Goal: Navigation & Orientation: Find specific page/section

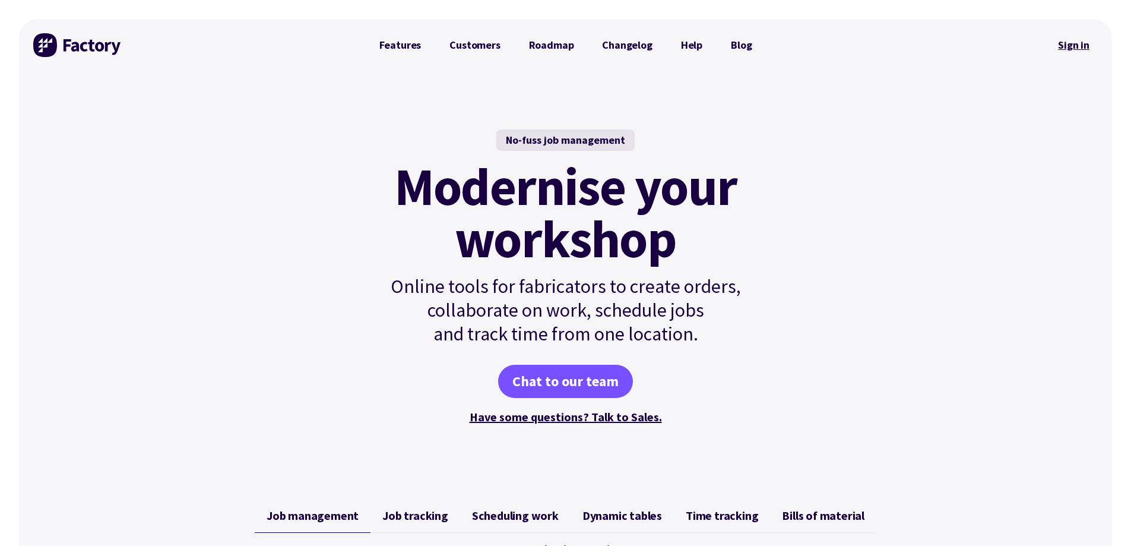
click at [1071, 44] on link "Sign in" at bounding box center [1074, 44] width 48 height 27
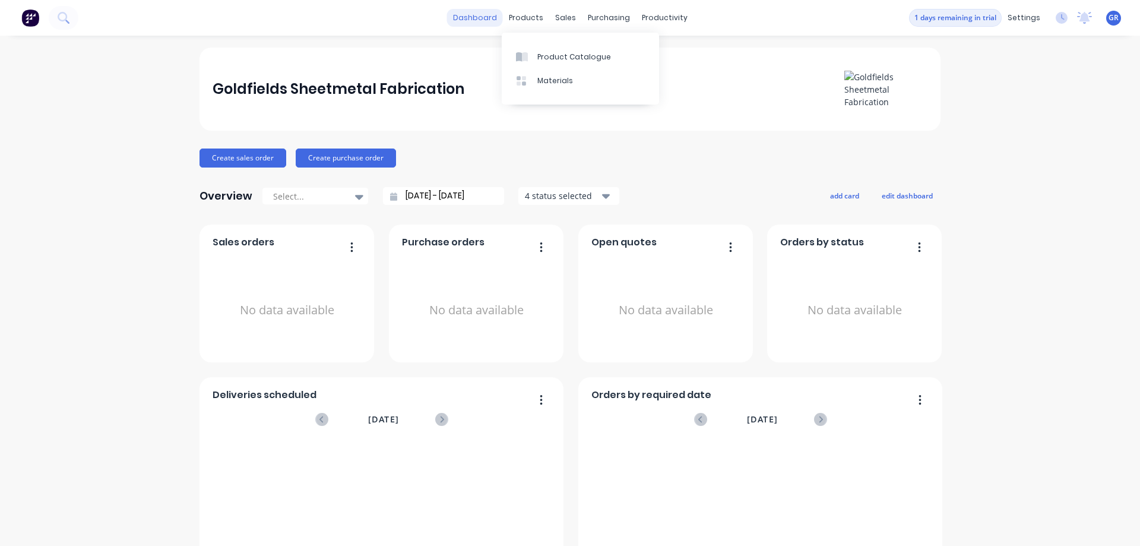
click at [476, 15] on link "dashboard" at bounding box center [475, 18] width 56 height 18
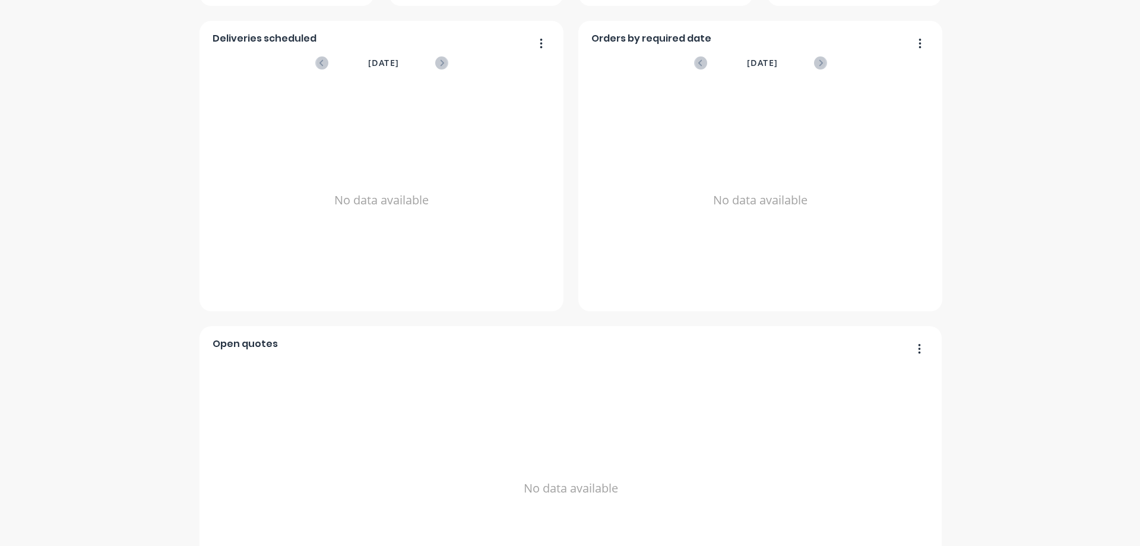
scroll to position [439, 0]
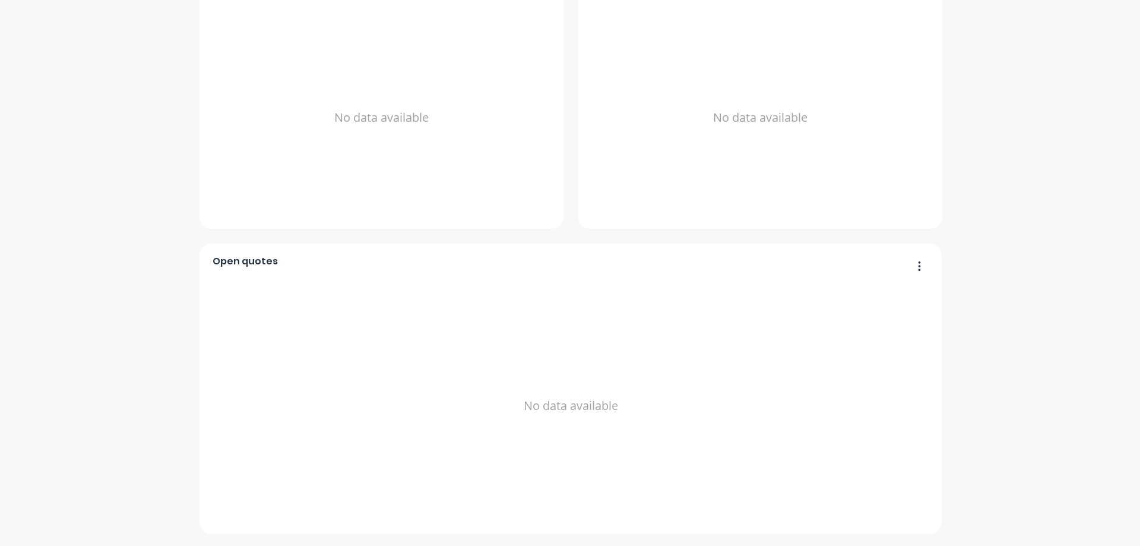
click at [917, 268] on button "button" at bounding box center [915, 267] width 25 height 18
click at [85, 269] on div "Goldfields Sheetmetal Fabrication Create sales order Create purchase order Over…" at bounding box center [570, 71] width 1140 height 925
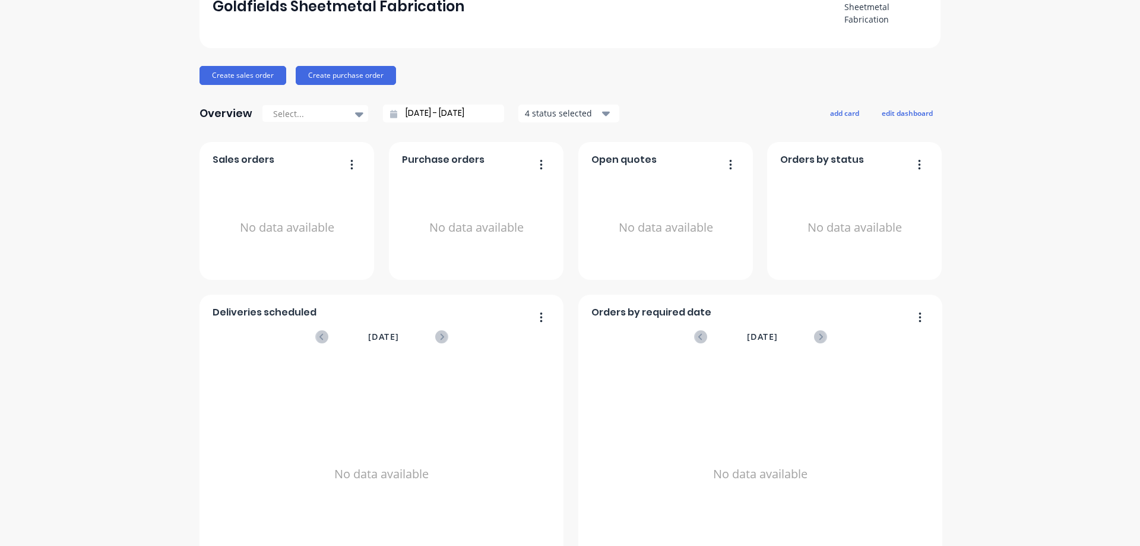
scroll to position [0, 0]
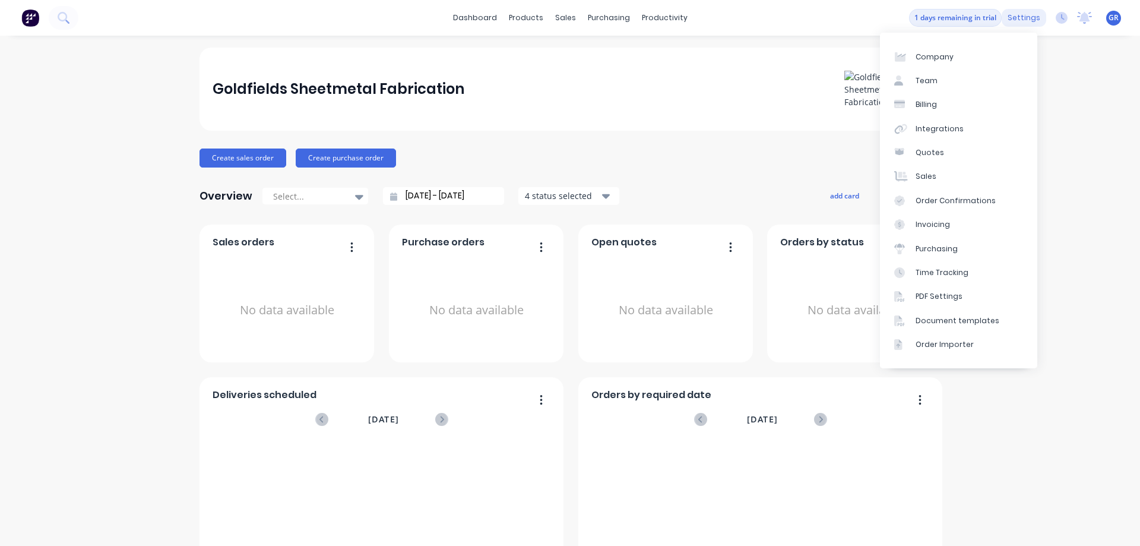
click at [1017, 14] on div "settings" at bounding box center [1024, 18] width 45 height 18
click at [929, 84] on div "Team" at bounding box center [927, 80] width 22 height 11
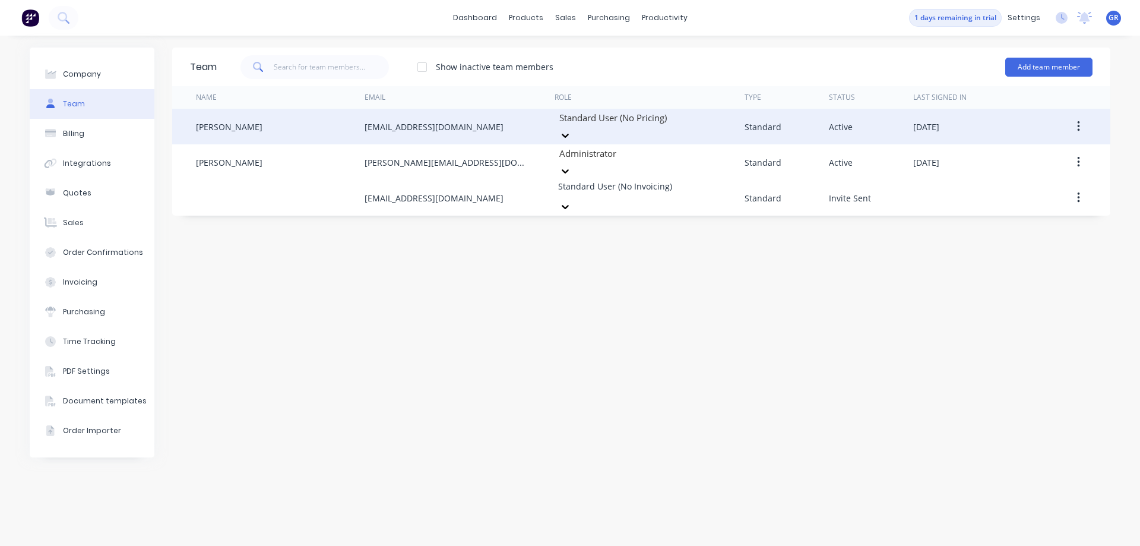
click at [571, 129] on icon at bounding box center [566, 135] width 12 height 12
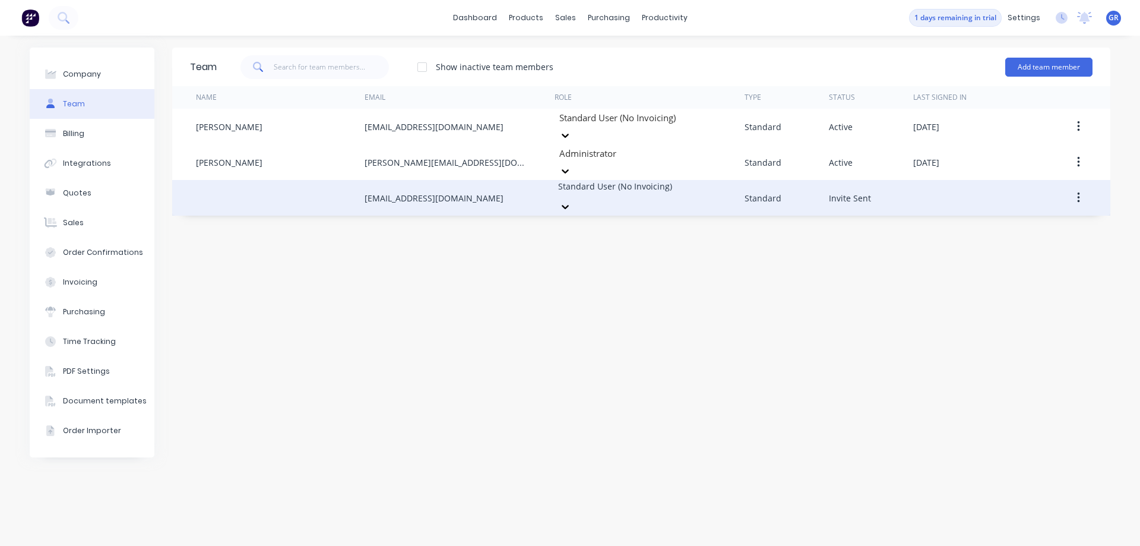
click at [678, 191] on div "Standard User (No Invoicing)" at bounding box center [638, 198] width 166 height 36
click at [675, 181] on div "Standard User (No Invoicing)" at bounding box center [638, 198] width 166 height 36
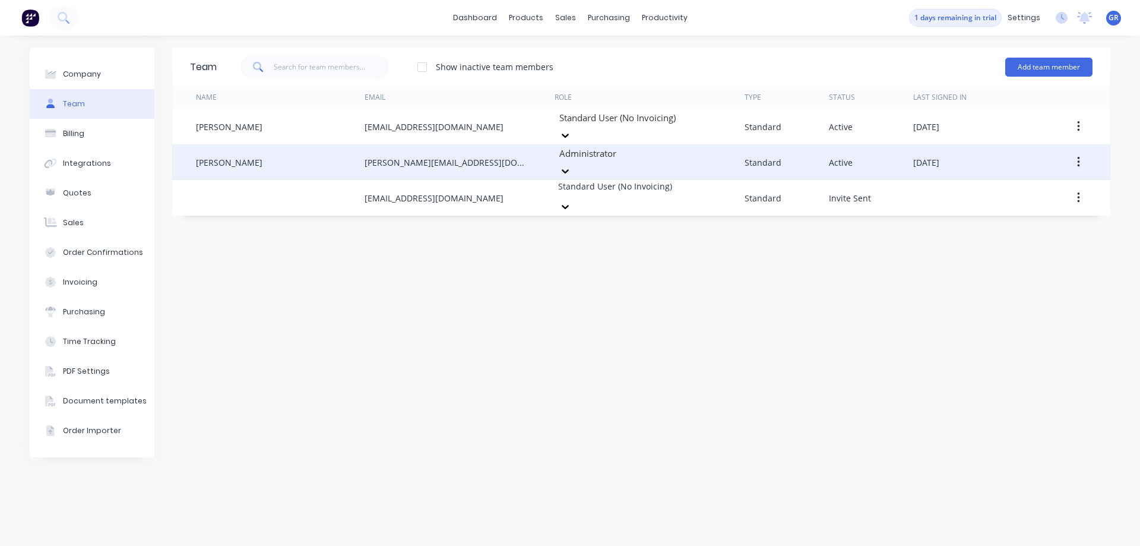
click at [640, 154] on div at bounding box center [643, 153] width 171 height 15
click at [640, 148] on div at bounding box center [643, 153] width 171 height 15
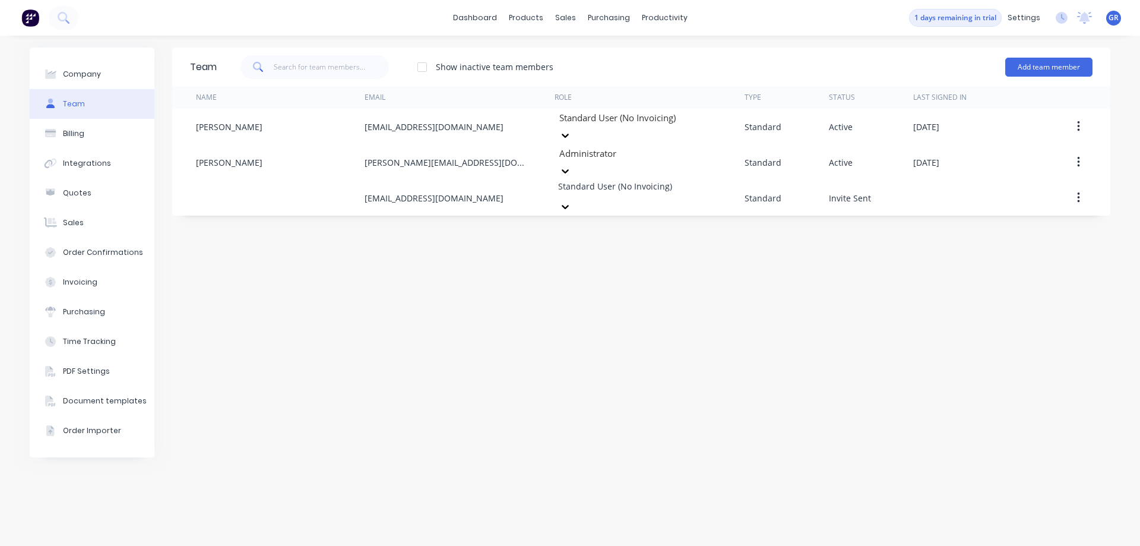
click at [394, 257] on div "Team Show inactive team members Add team member Name Email Role Type Status Las…" at bounding box center [641, 291] width 938 height 486
drag, startPoint x: 451, startPoint y: 331, endPoint x: 402, endPoint y: 260, distance: 86.8
click at [451, 325] on div "Team Show inactive team members Add team member Name Email Role Type Status Las…" at bounding box center [641, 291] width 938 height 486
click at [561, 77] on div "Materials" at bounding box center [560, 80] width 36 height 11
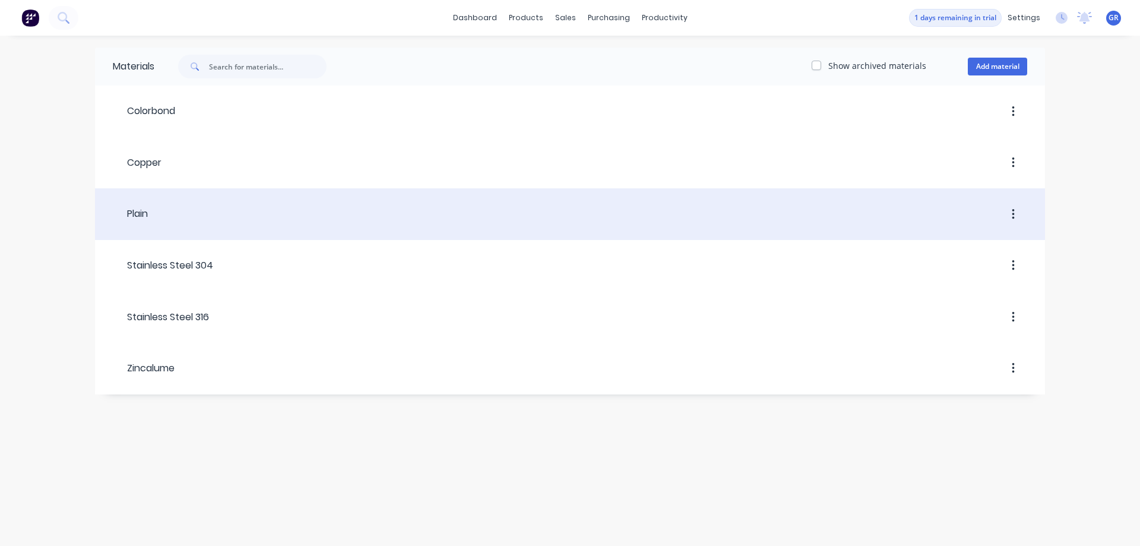
click at [183, 216] on div at bounding box center [588, 214] width 880 height 21
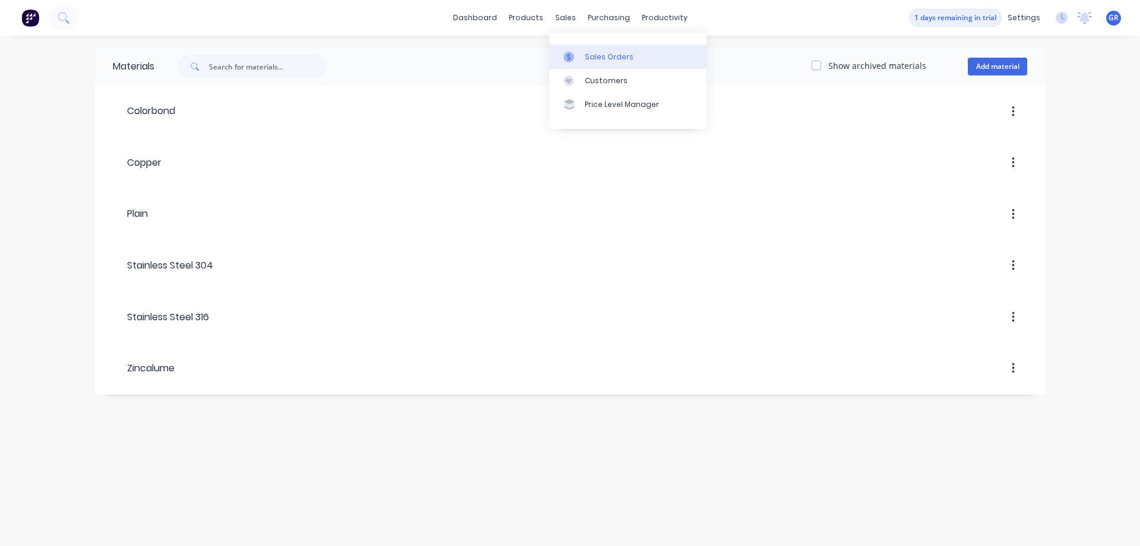
click at [601, 56] on div "Sales Orders" at bounding box center [609, 57] width 49 height 11
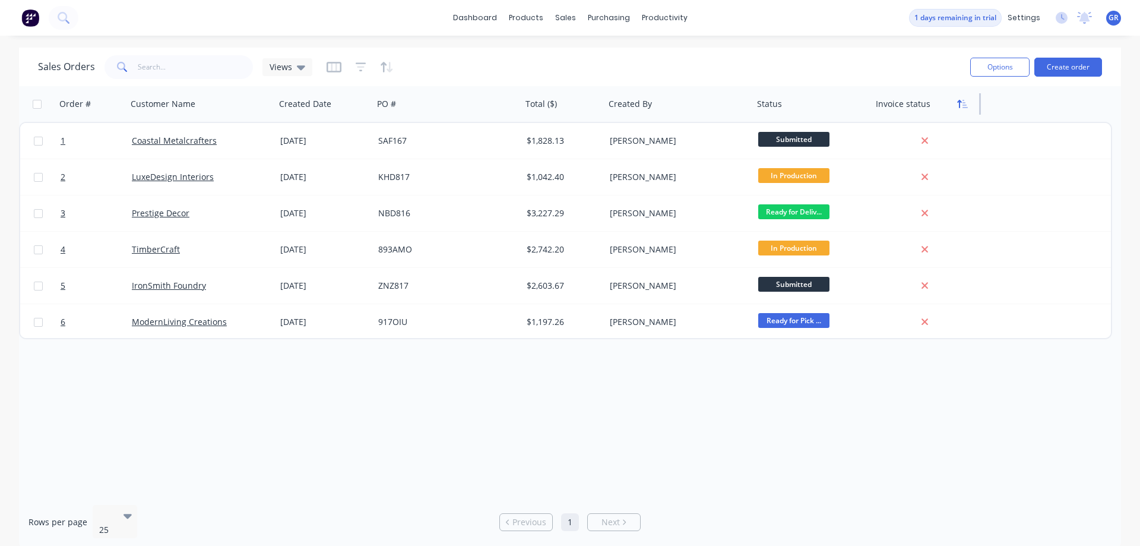
drag, startPoint x: 981, startPoint y: 103, endPoint x: 965, endPoint y: 110, distance: 16.8
click at [965, 110] on div "Invoice status" at bounding box center [926, 104] width 110 height 36
click at [983, 99] on div "Order # Customer Name Created Date PO # Total ($) Created By Status Invoice sta…" at bounding box center [565, 104] width 1093 height 36
click at [978, 105] on div "Invoice status" at bounding box center [926, 104] width 110 height 36
drag, startPoint x: 956, startPoint y: 98, endPoint x: 909, endPoint y: 122, distance: 52.6
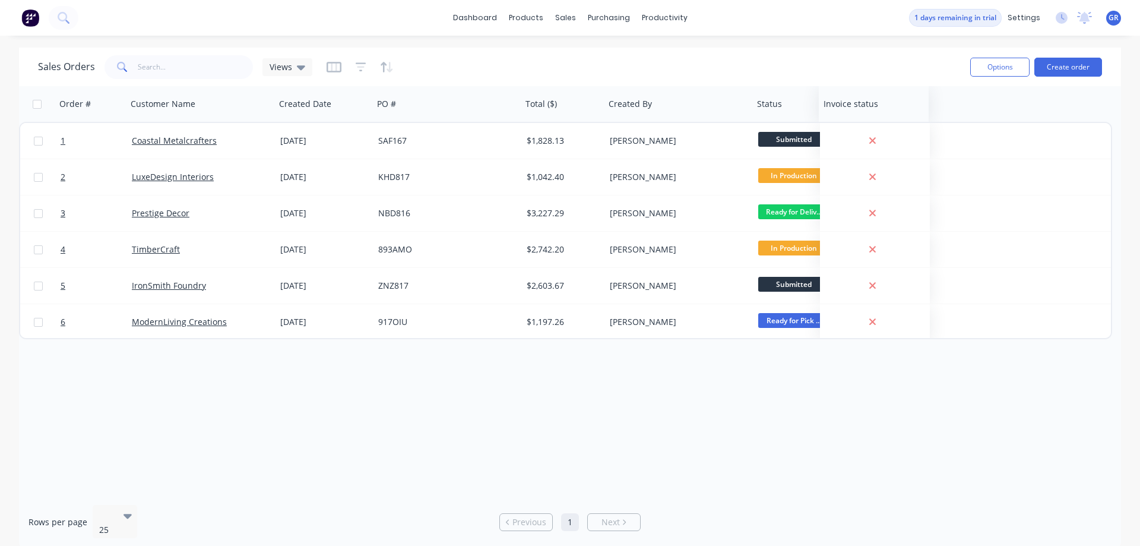
click at [903, 125] on div "Order # Customer Name Created Date PO # Total ($) Created By Status Invoice sta…" at bounding box center [565, 212] width 1093 height 253
click at [958, 102] on icon "button" at bounding box center [959, 104] width 4 height 8
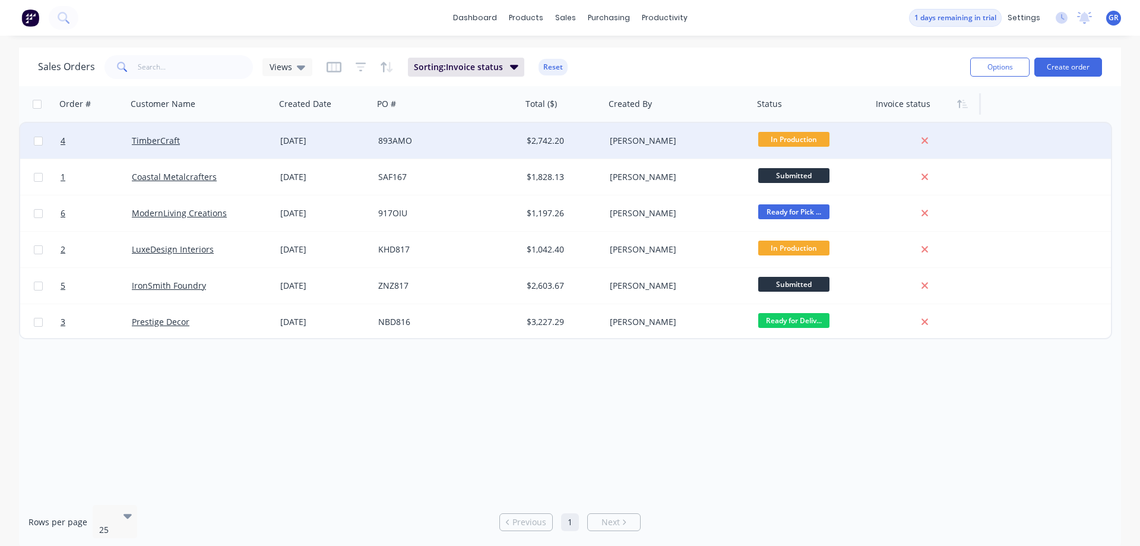
click at [814, 141] on span "In Production" at bounding box center [793, 139] width 71 height 15
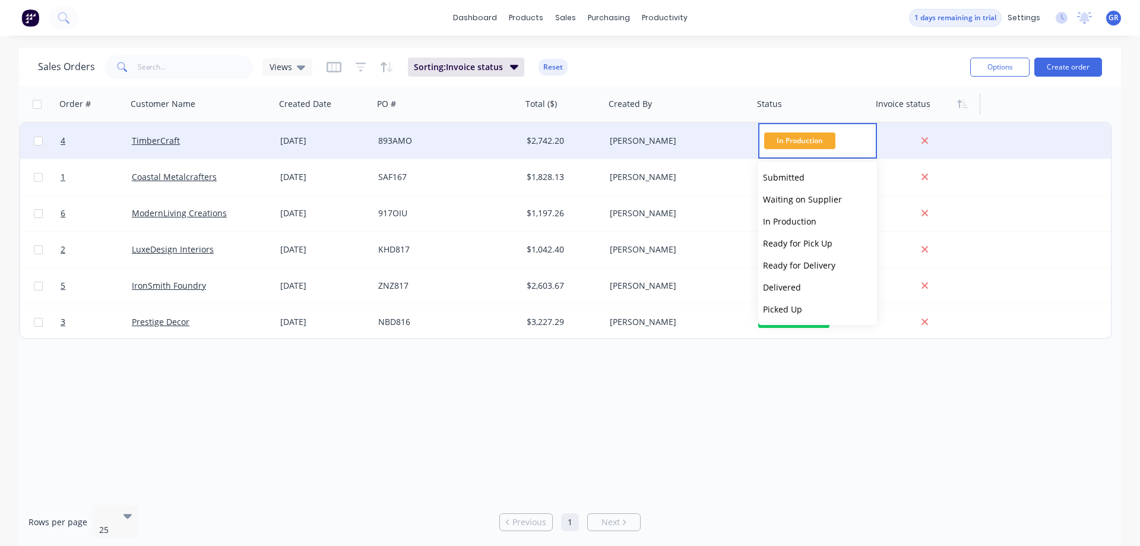
click at [814, 141] on span "In Production" at bounding box center [799, 140] width 71 height 16
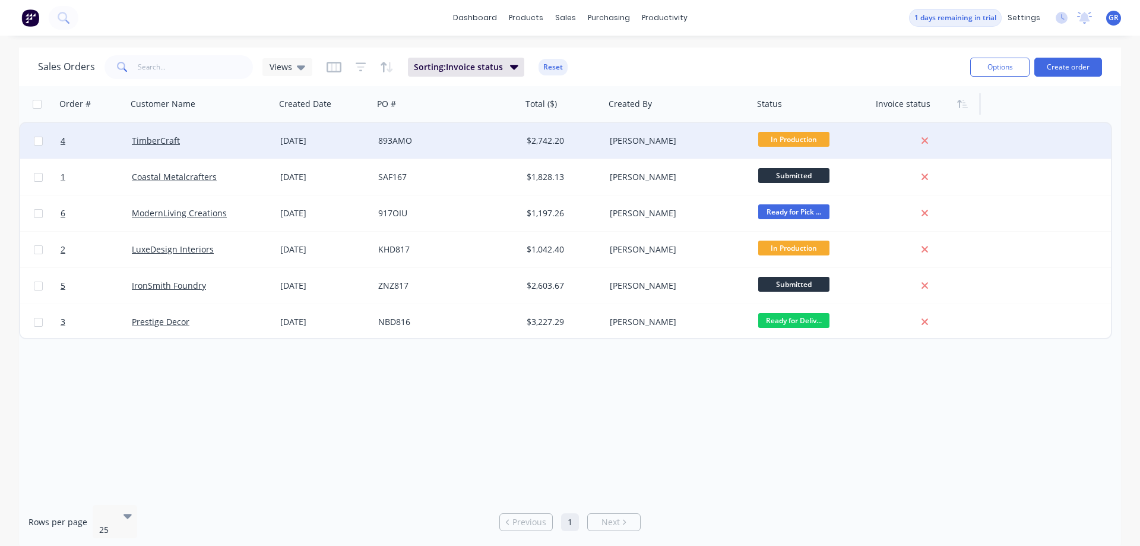
drag, startPoint x: 772, startPoint y: 394, endPoint x: 764, endPoint y: 384, distance: 12.7
click at [771, 394] on div "Order # Customer Name Created Date PO # Total ($) Created By Status Invoice sta…" at bounding box center [570, 290] width 1102 height 409
click at [307, 65] on div "Views" at bounding box center [288, 67] width 50 height 18
click at [301, 69] on icon at bounding box center [301, 67] width 8 height 13
click at [331, 65] on icon "button" at bounding box center [334, 67] width 15 height 12
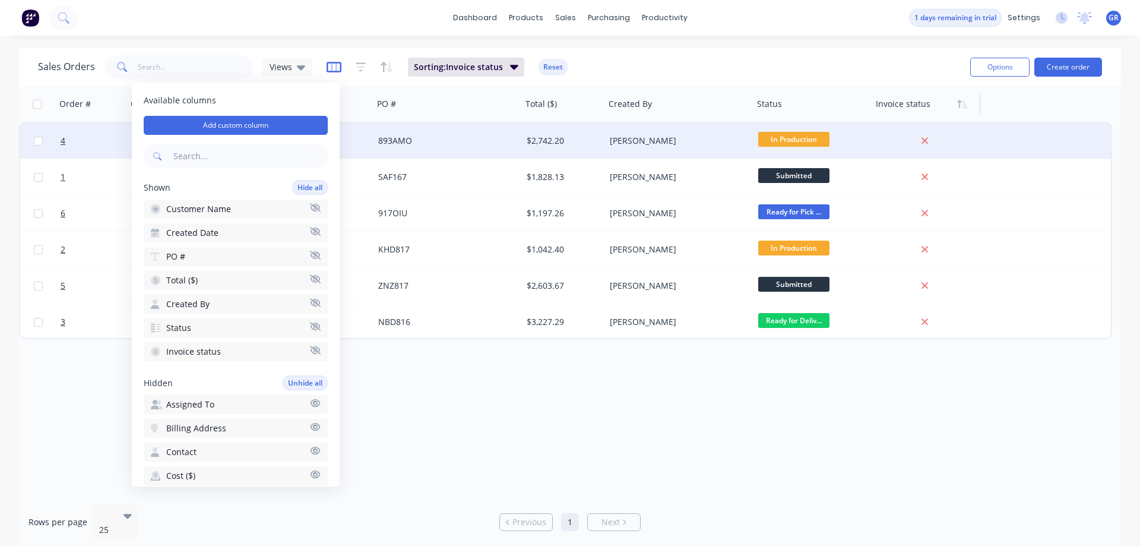
click at [331, 65] on icon "button" at bounding box center [334, 67] width 15 height 12
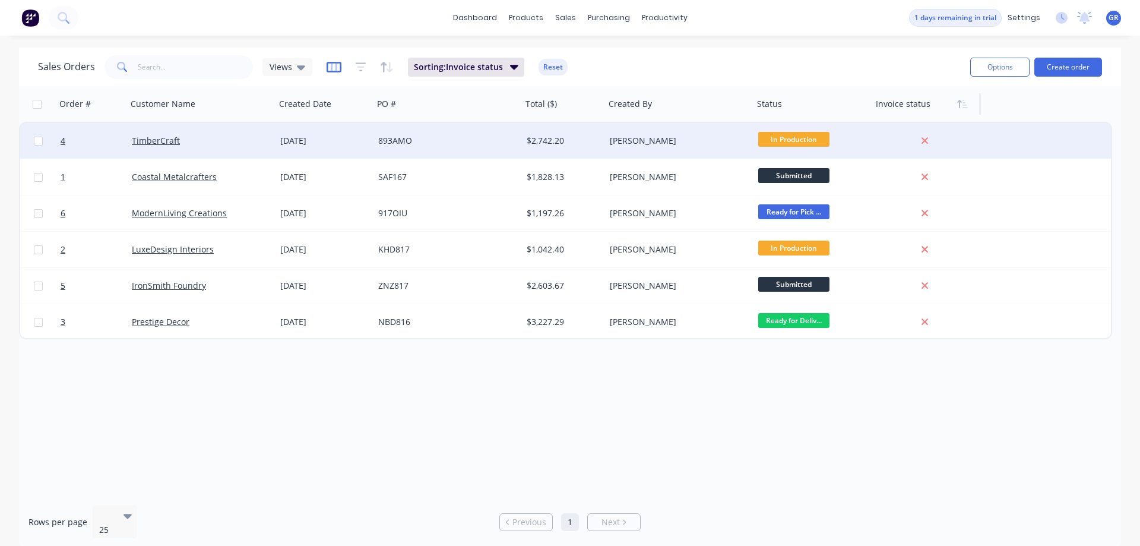
click at [336, 65] on icon "button" at bounding box center [334, 67] width 15 height 12
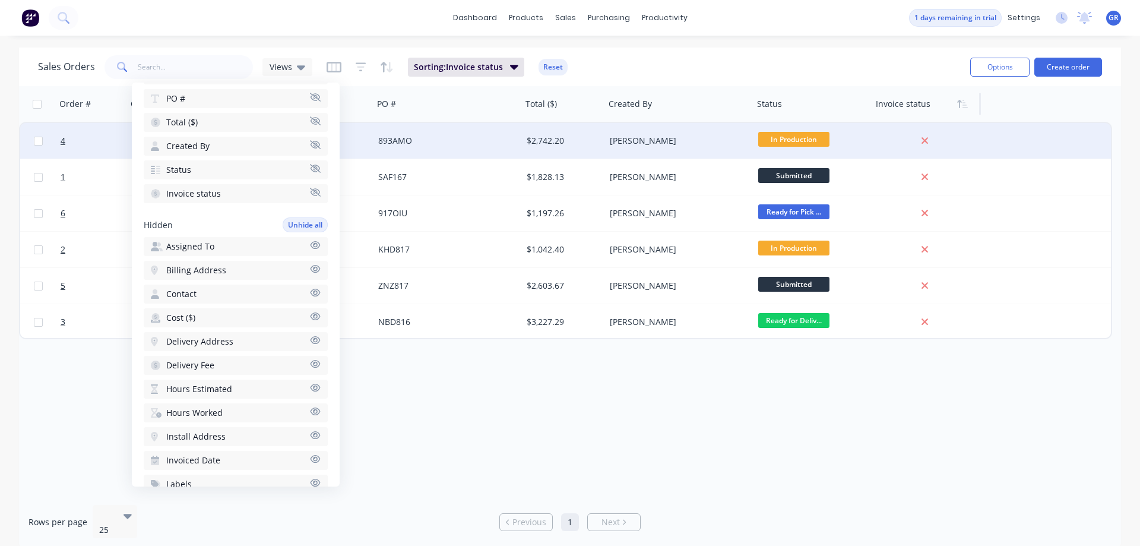
scroll to position [99, 0]
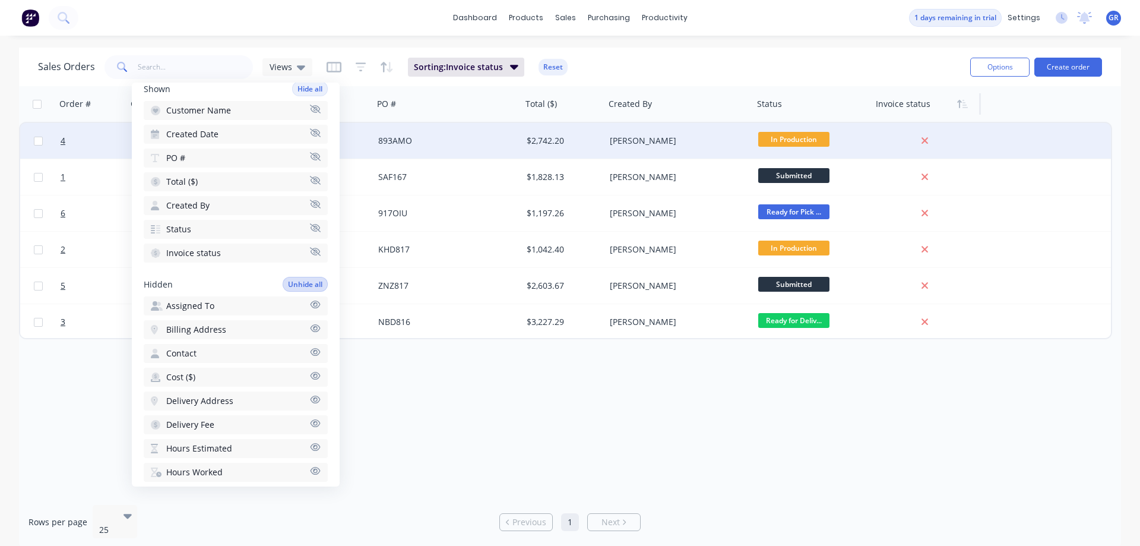
click at [291, 282] on button "Unhide all" at bounding box center [305, 284] width 45 height 15
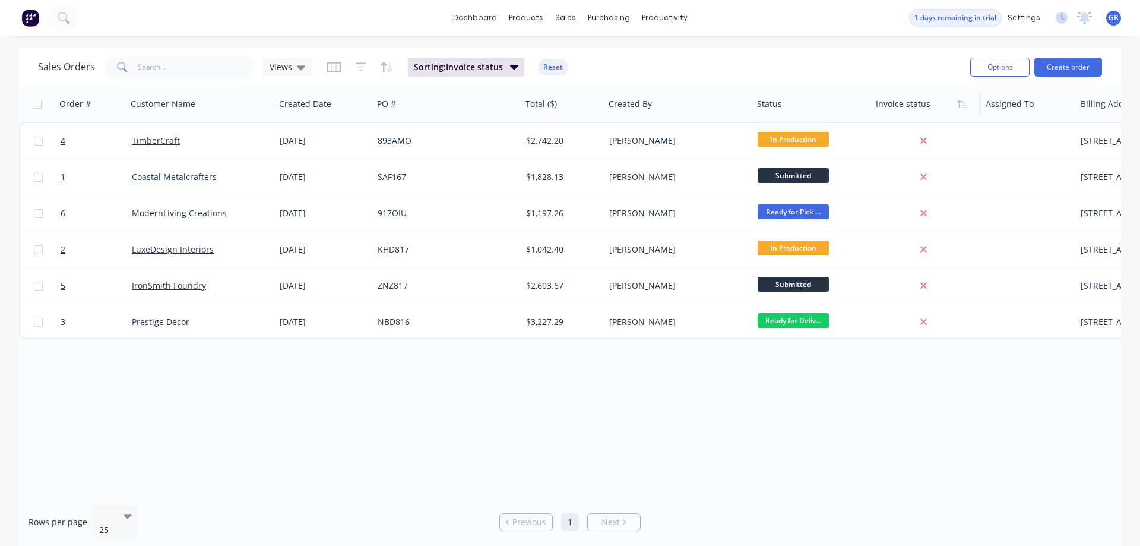
click at [509, 445] on div "Order # Customer Name Created Date PO # Total ($) Created By Status Invoice sta…" at bounding box center [570, 290] width 1102 height 409
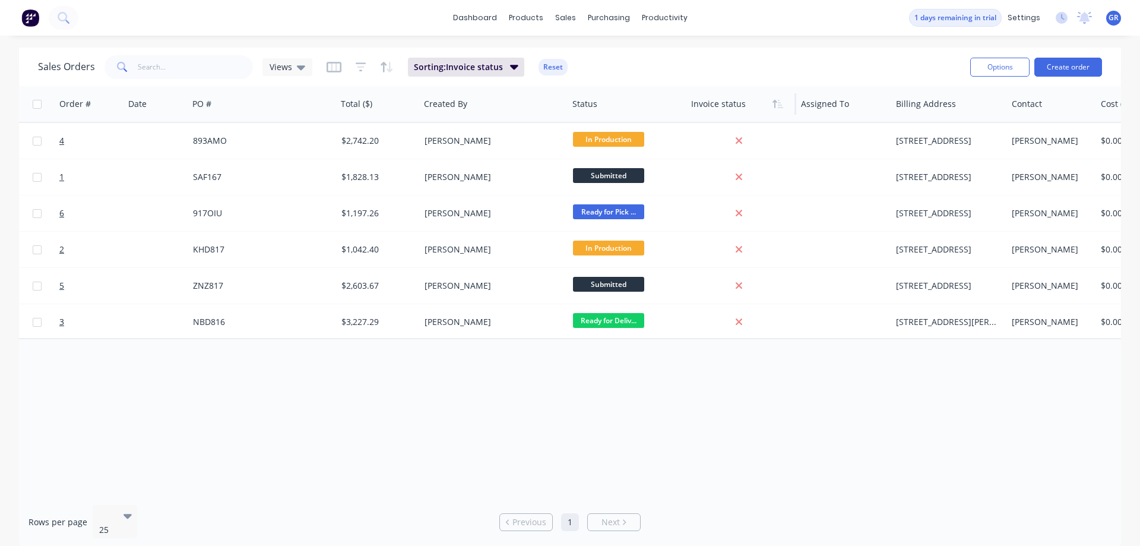
scroll to position [0, 0]
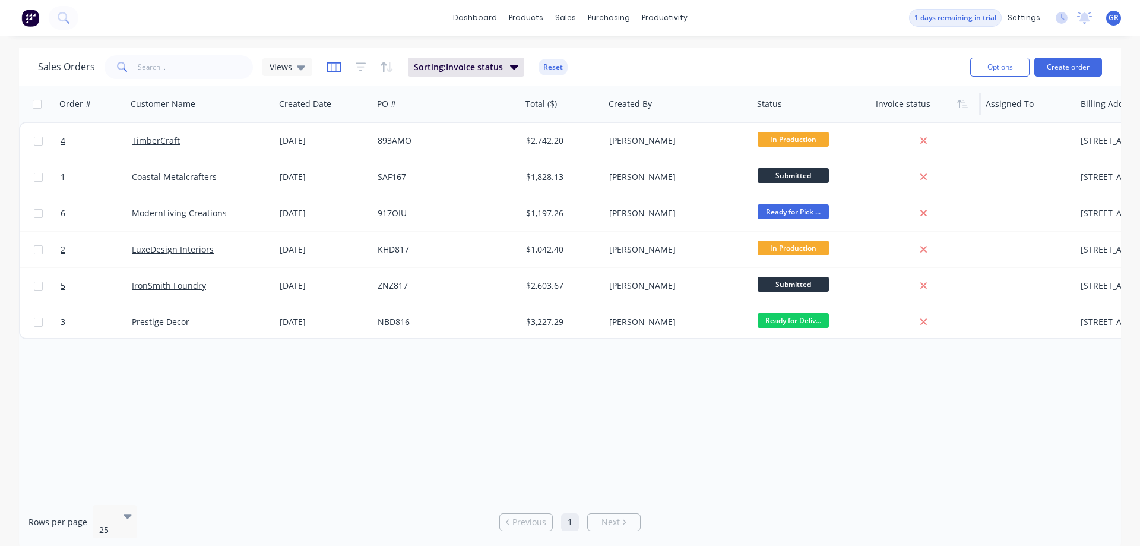
click at [332, 69] on icon "button" at bounding box center [334, 67] width 15 height 12
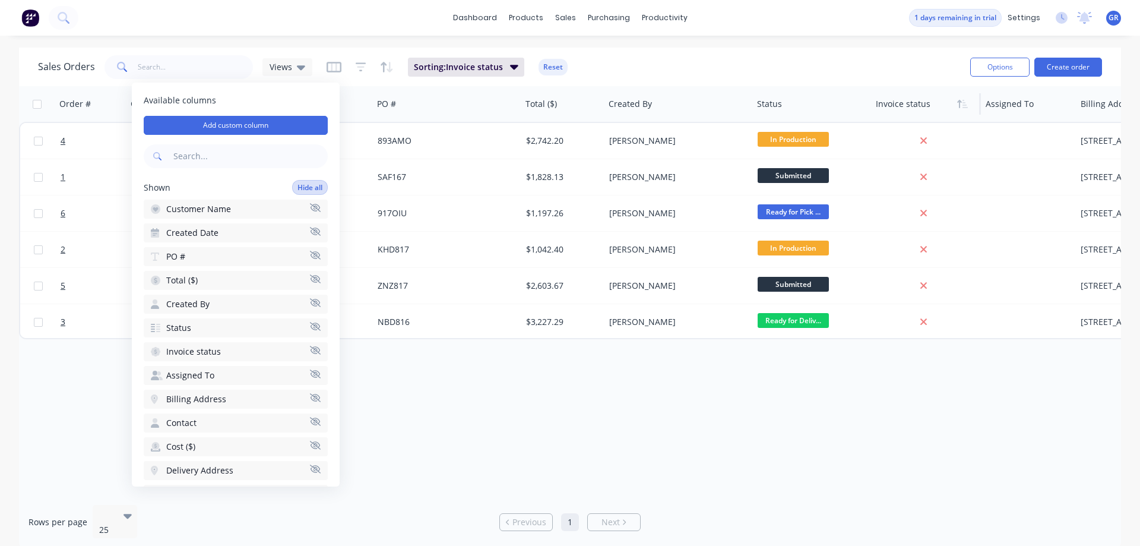
click at [299, 185] on button "Hide all" at bounding box center [310, 187] width 36 height 15
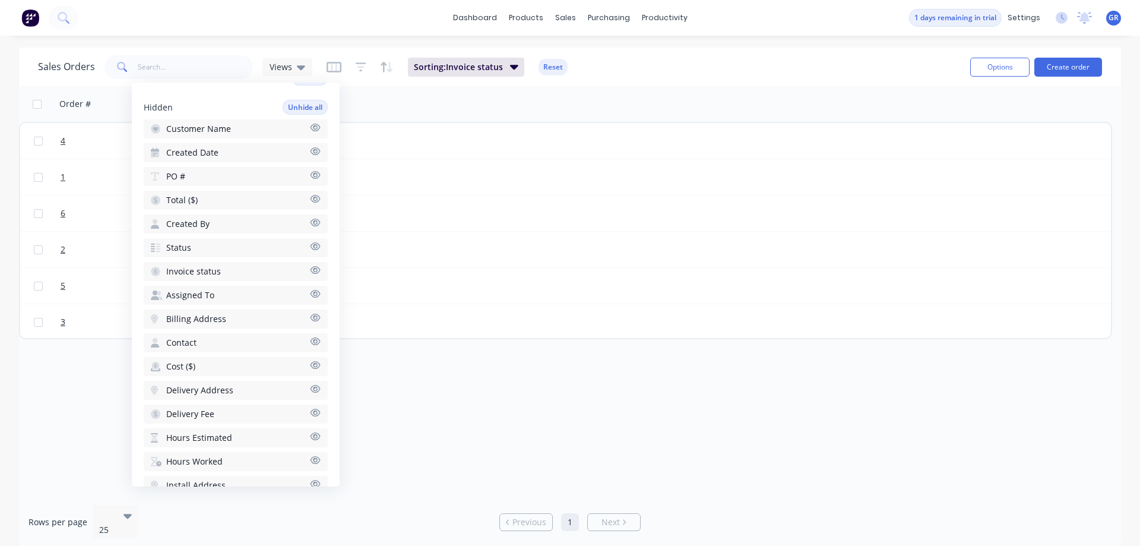
scroll to position [119, 0]
click at [181, 237] on span "Status" at bounding box center [178, 238] width 25 height 12
click at [214, 119] on span "Customer Name" at bounding box center [198, 119] width 65 height 12
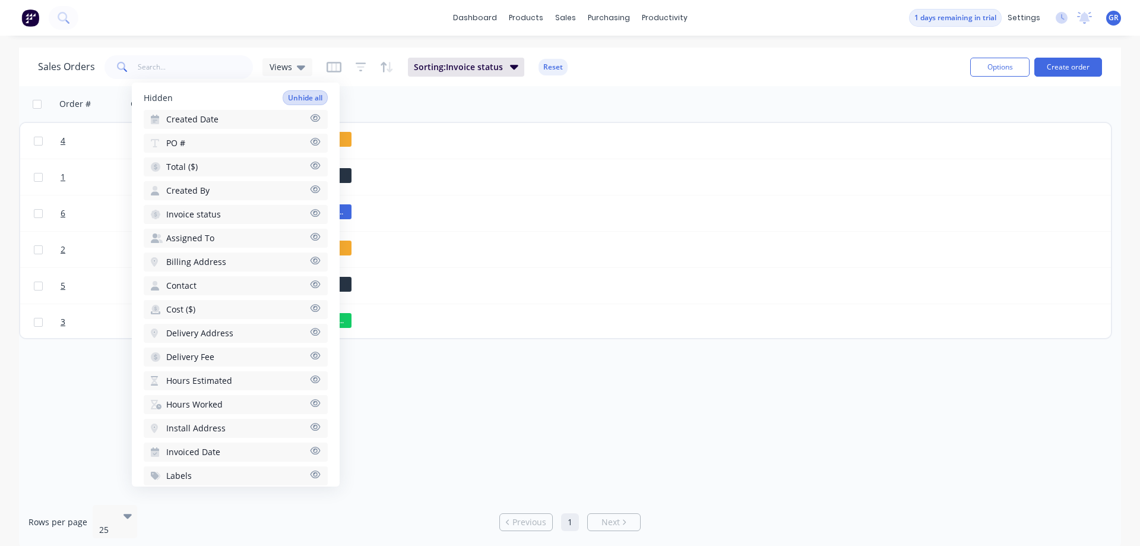
click at [290, 97] on button "Unhide all" at bounding box center [305, 97] width 45 height 15
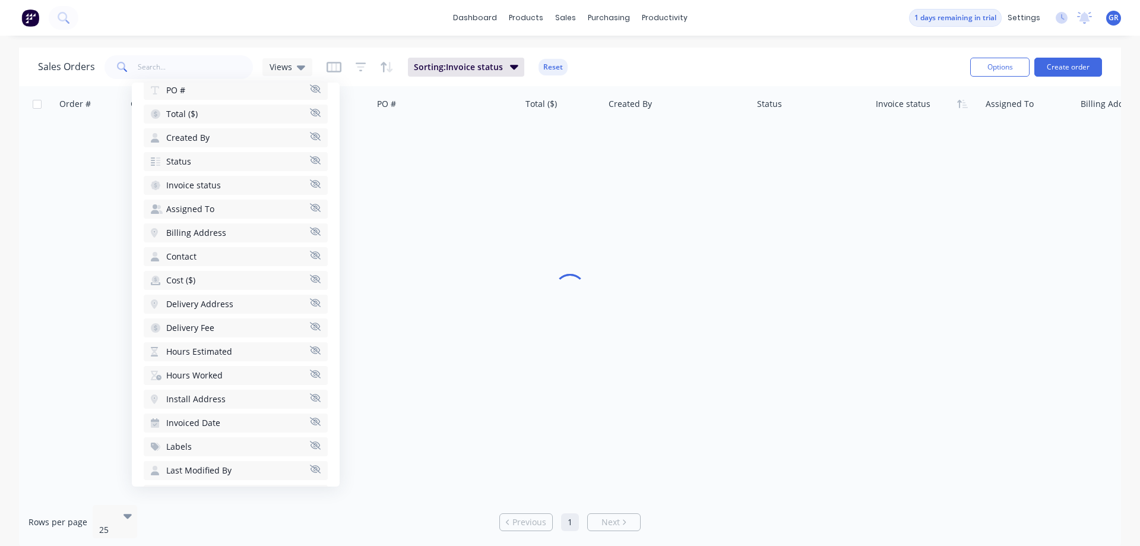
scroll to position [396, 0]
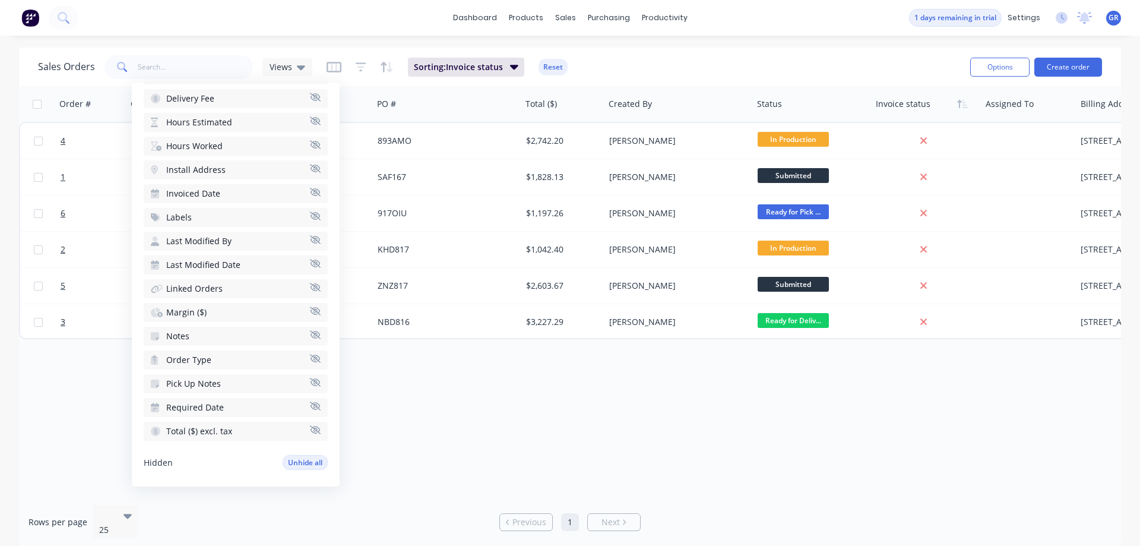
click at [560, 432] on div "Order # Customer Name Created Date PO # Total ($) Created By Status Invoice sta…" at bounding box center [570, 290] width 1102 height 409
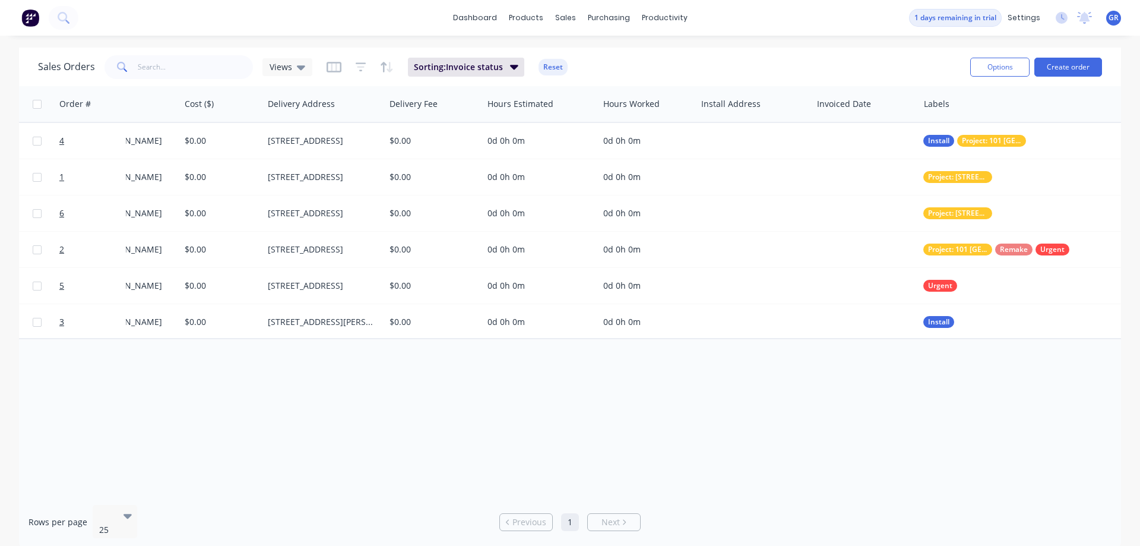
scroll to position [0, 1105]
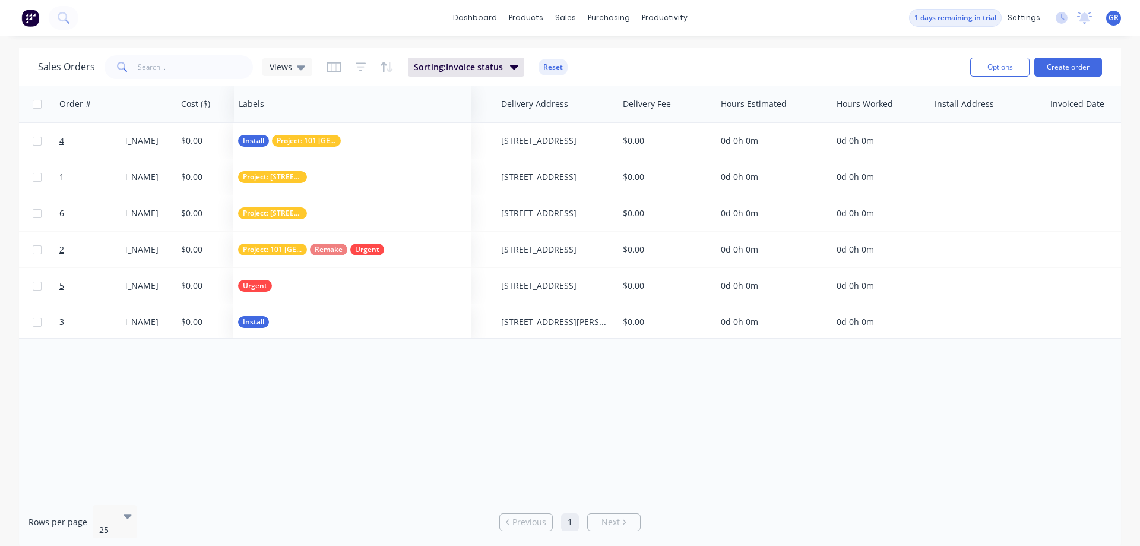
drag, startPoint x: 938, startPoint y: 111, endPoint x: 257, endPoint y: 345, distance: 720.9
click at [257, 345] on div "Order # Customer Name Created Date PO # Total ($) Created By Status Invoice sta…" at bounding box center [570, 290] width 1102 height 409
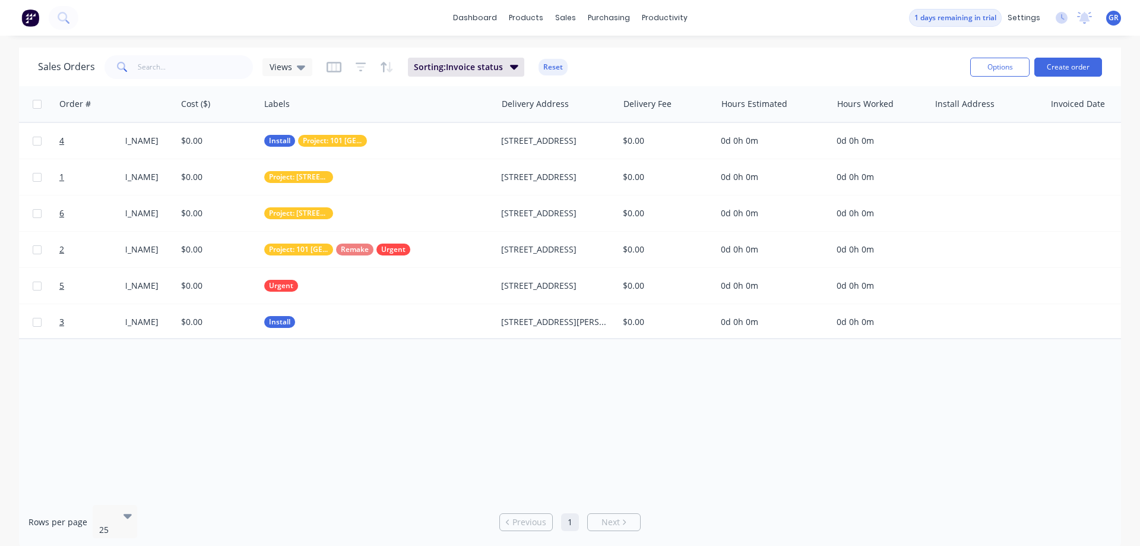
drag, startPoint x: 304, startPoint y: 419, endPoint x: 311, endPoint y: 420, distance: 7.2
click at [304, 420] on div "Order # Customer Name Created Date PO # Total ($) Created By Status Invoice sta…" at bounding box center [570, 290] width 1102 height 409
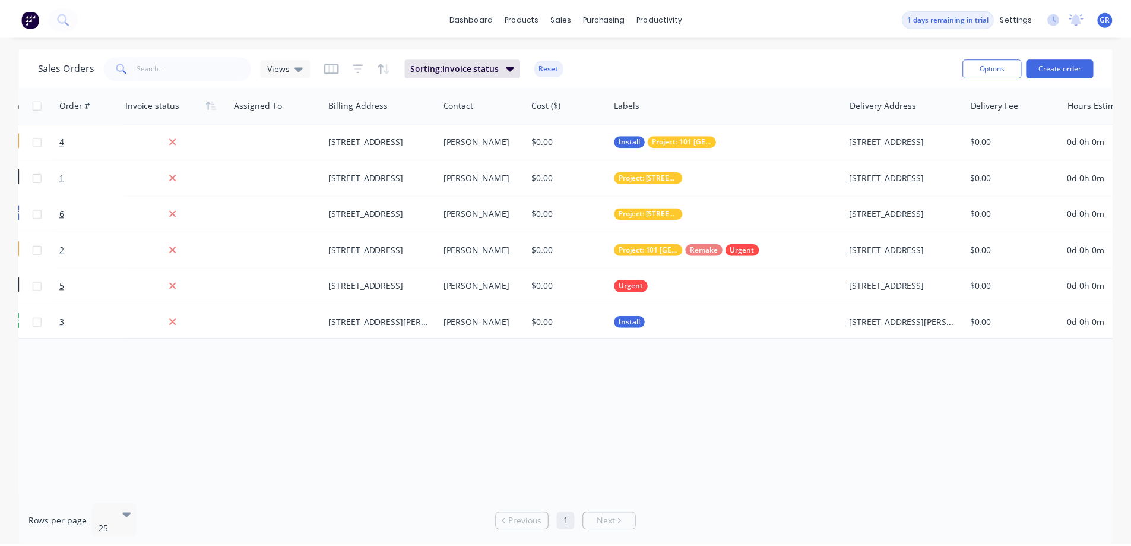
scroll to position [0, 741]
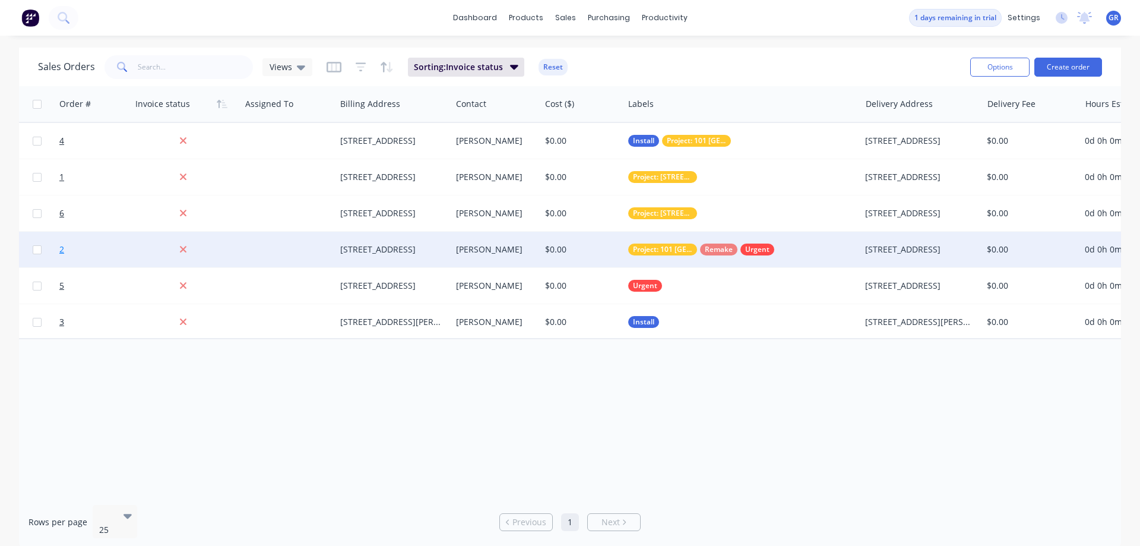
click at [78, 246] on link "2" at bounding box center [94, 250] width 71 height 36
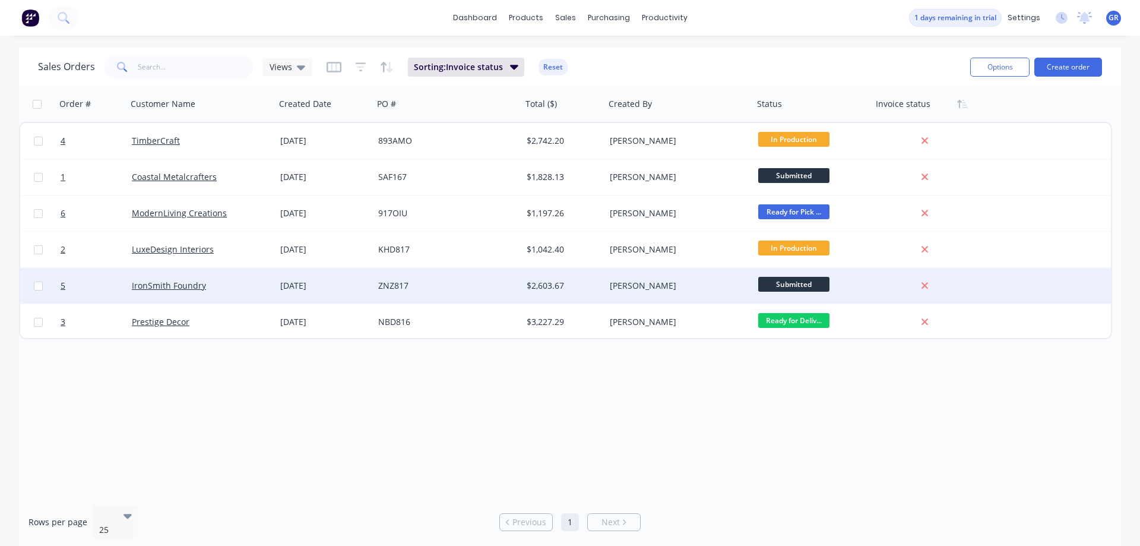
click at [476, 283] on div "ZNZ817" at bounding box center [444, 286] width 132 height 12
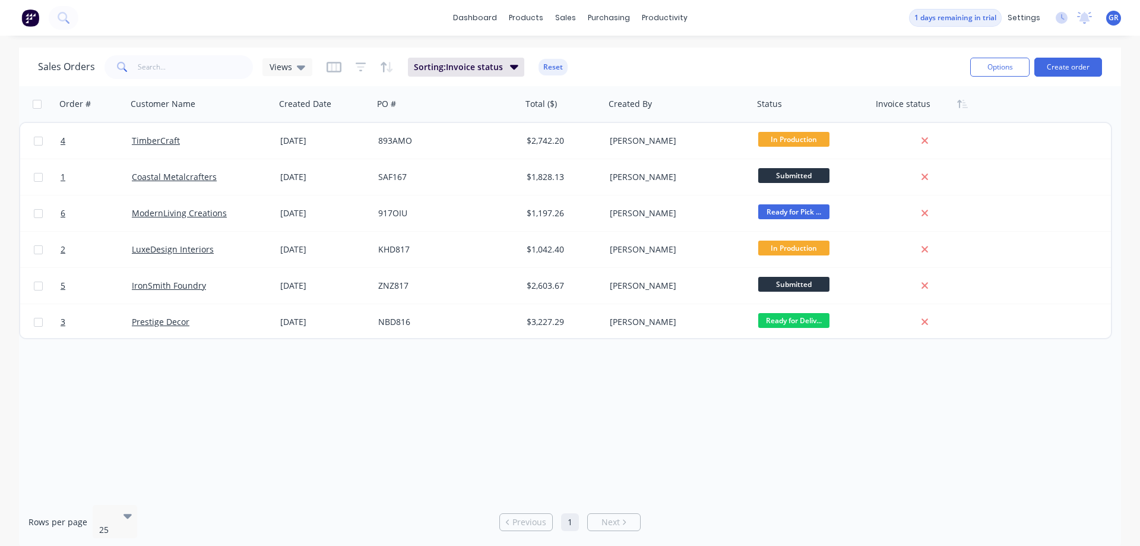
drag, startPoint x: 366, startPoint y: 423, endPoint x: 368, endPoint y: 413, distance: 10.3
click at [366, 422] on div "Order # Customer Name Created Date PO # Total ($) Created By Status Invoice sta…" at bounding box center [570, 290] width 1102 height 409
click at [606, 106] on div "Price Level Manager" at bounding box center [622, 104] width 74 height 11
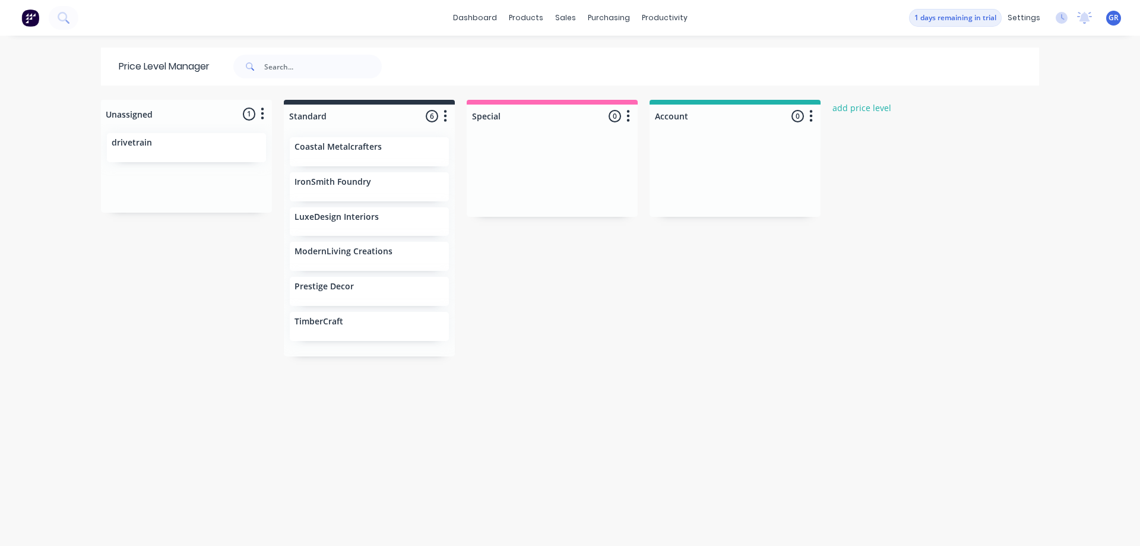
click at [129, 144] on p "drivetrain" at bounding box center [132, 143] width 40 height 10
click at [568, 282] on div "Unassigned 1 Move all customers Standard Special Account drivetrain Standard 6 …" at bounding box center [570, 322] width 950 height 445
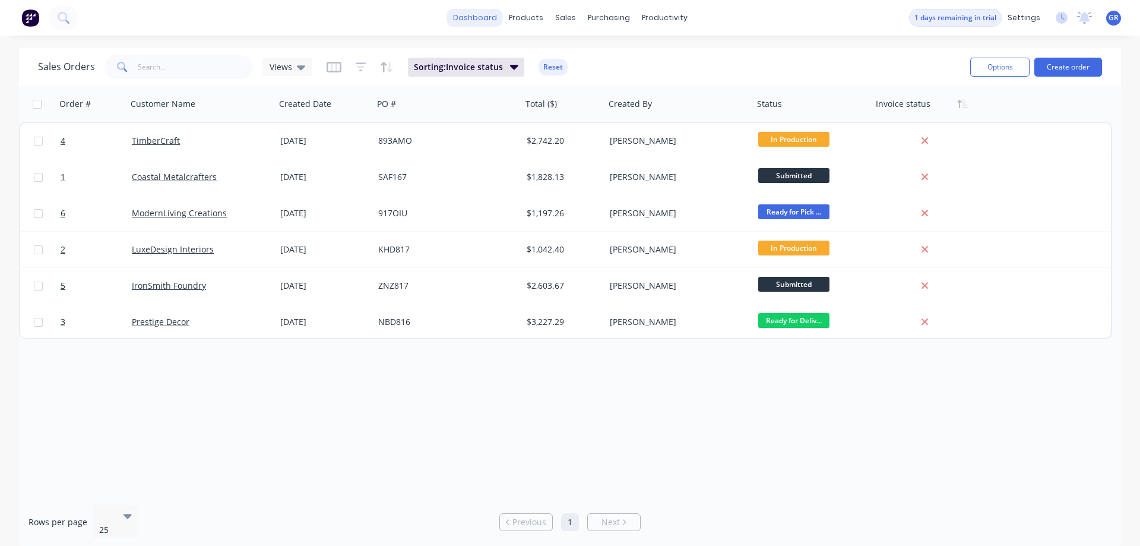
click at [480, 21] on link "dashboard" at bounding box center [475, 18] width 56 height 18
